Goal: Information Seeking & Learning: Learn about a topic

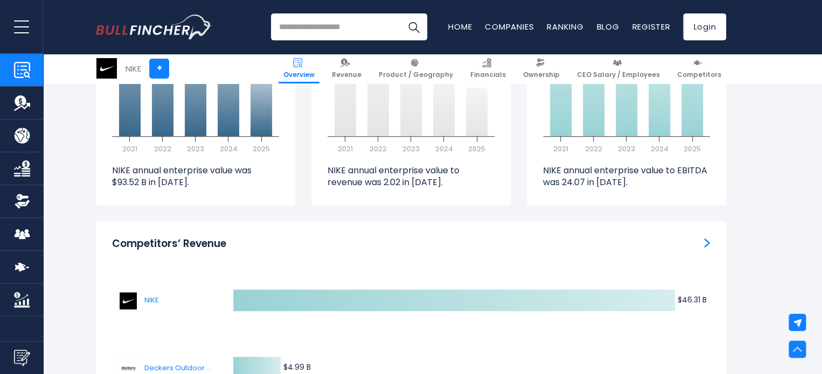
scroll to position [2369, 0]
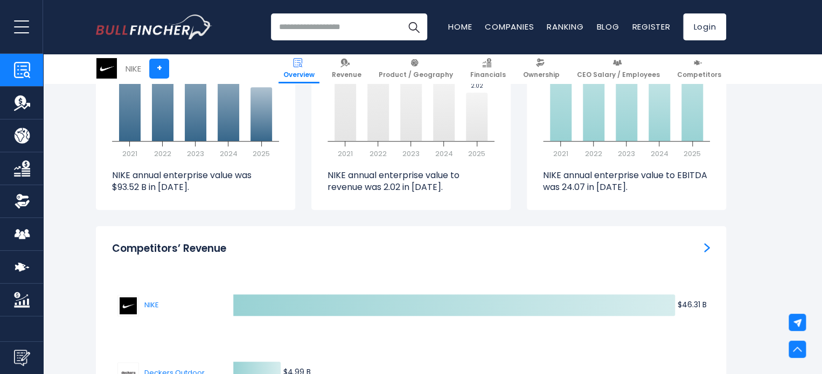
click at [704, 243] on img "Competitors’ Revenue" at bounding box center [707, 248] width 6 height 10
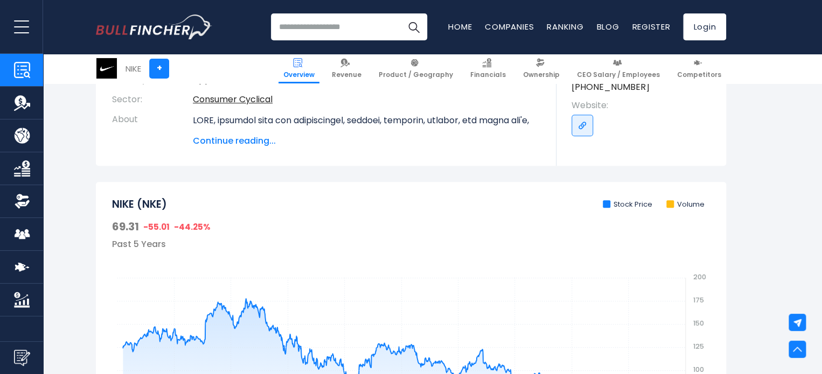
scroll to position [0, 0]
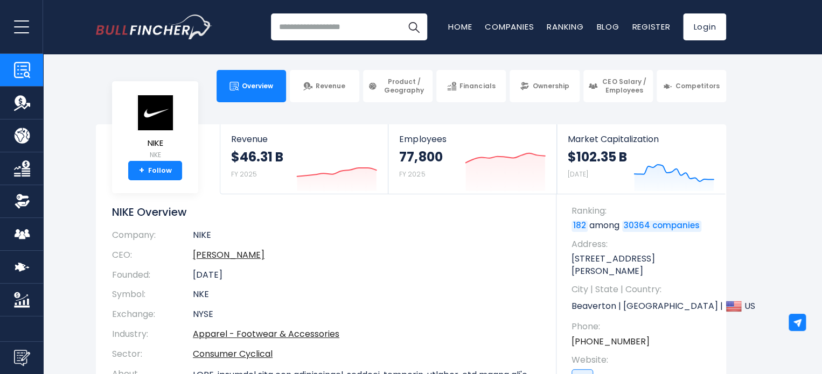
drag, startPoint x: 0, startPoint y: 0, endPoint x: 326, endPoint y: 23, distance: 327.0
click at [326, 23] on input "search" at bounding box center [349, 26] width 156 height 27
type input "******"
click at [412, 22] on img "Search" at bounding box center [413, 27] width 14 height 14
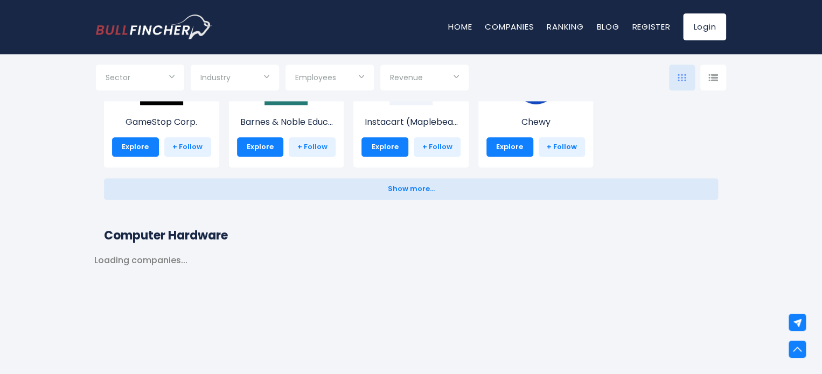
scroll to position [636, 0]
